Goal: Information Seeking & Learning: Learn about a topic

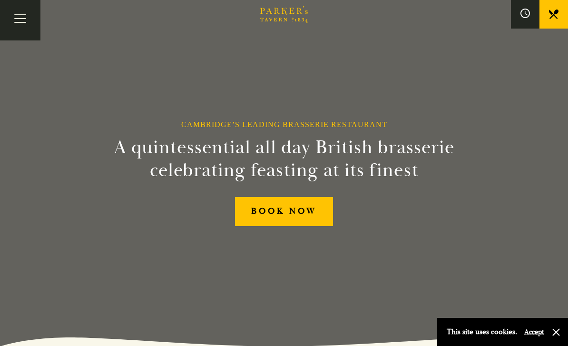
click at [22, 21] on button "Toggle navigation" at bounding box center [20, 20] width 40 height 40
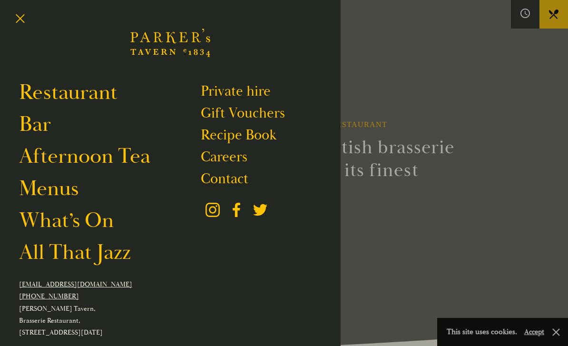
click at [121, 168] on link "Afternoon Tea" at bounding box center [84, 156] width 131 height 27
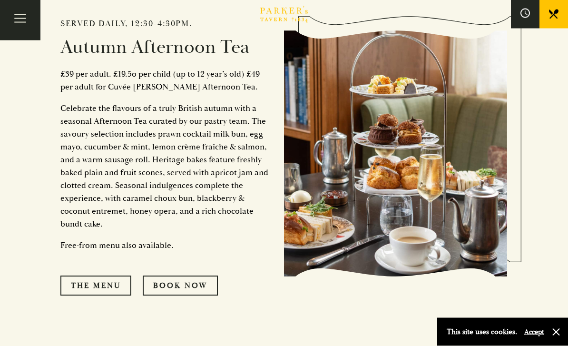
scroll to position [429, 0]
click at [121, 296] on link "The Menu" at bounding box center [95, 286] width 71 height 20
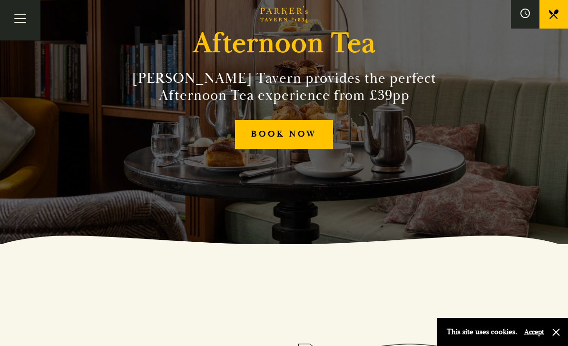
scroll to position [101, 0]
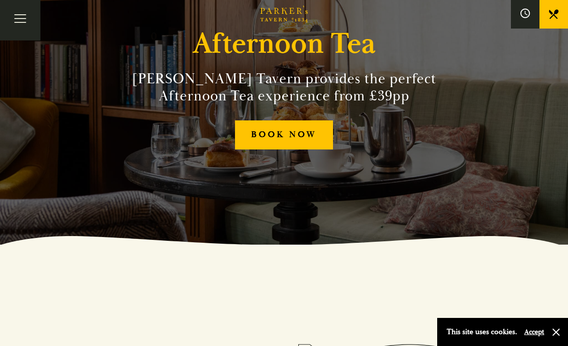
click at [14, 25] on button "Toggle navigation" at bounding box center [20, 20] width 40 height 40
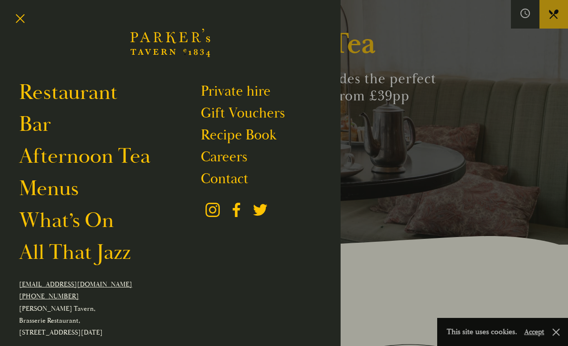
click at [97, 94] on link "Restaurant" at bounding box center [68, 92] width 99 height 27
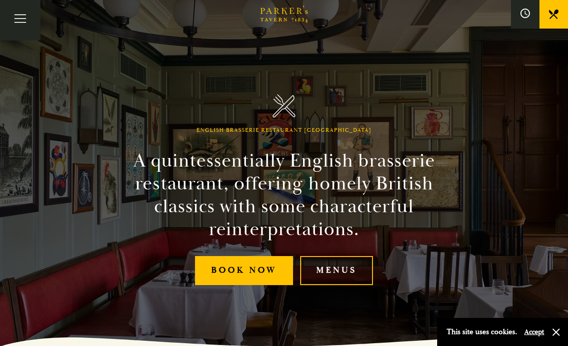
click at [354, 285] on link "Menus" at bounding box center [336, 270] width 73 height 29
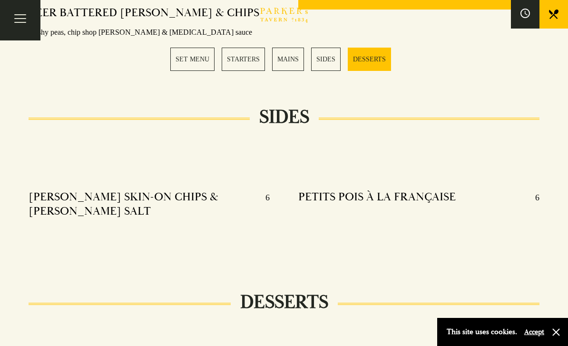
click at [199, 60] on link "SET MENU" at bounding box center [192, 59] width 44 height 23
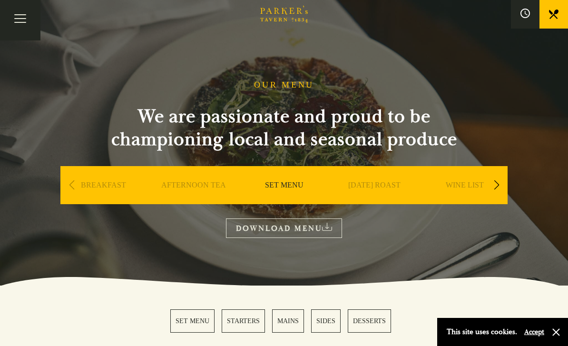
click at [500, 186] on div "Next slide" at bounding box center [496, 185] width 13 height 21
click at [502, 189] on div "Next slide" at bounding box center [496, 185] width 13 height 21
click at [362, 192] on link "A LA CARTE" at bounding box center [375, 199] width 44 height 38
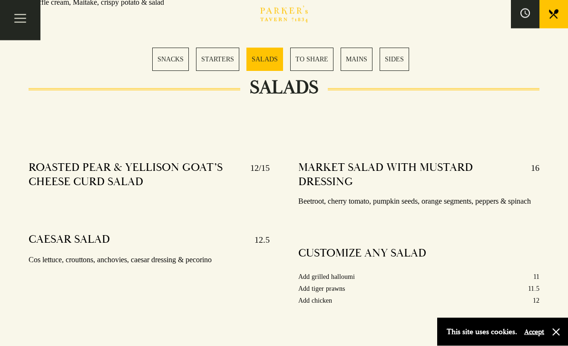
scroll to position [1128, 0]
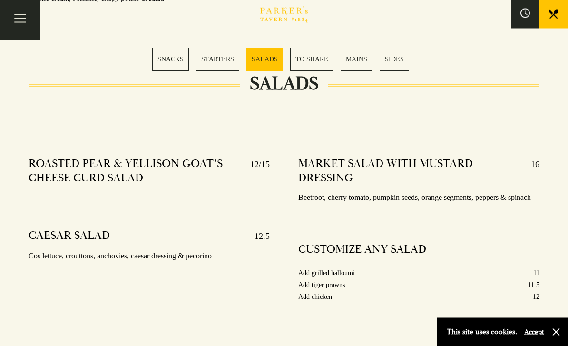
click at [359, 62] on link "MAINS" at bounding box center [357, 59] width 32 height 23
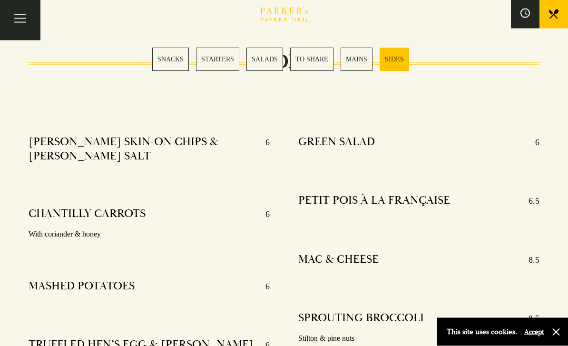
scroll to position [2322, 0]
